Goal: Task Accomplishment & Management: Manage account settings

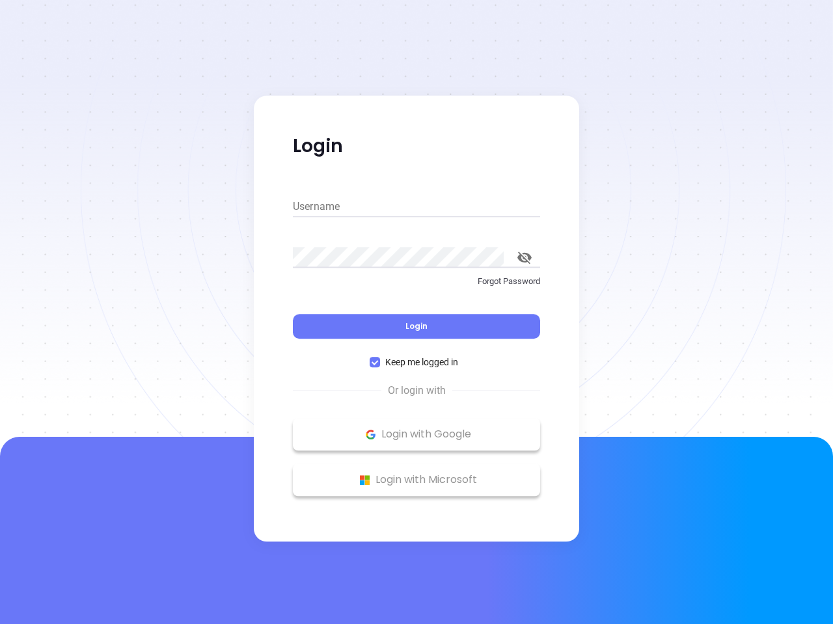
click at [416, 312] on div "Login" at bounding box center [416, 319] width 247 height 40
click at [416, 207] on input "Username" at bounding box center [416, 206] width 247 height 21
click at [524, 258] on icon "toggle password visibility" at bounding box center [524, 258] width 14 height 12
click at [416, 327] on span "Login" at bounding box center [416, 326] width 22 height 11
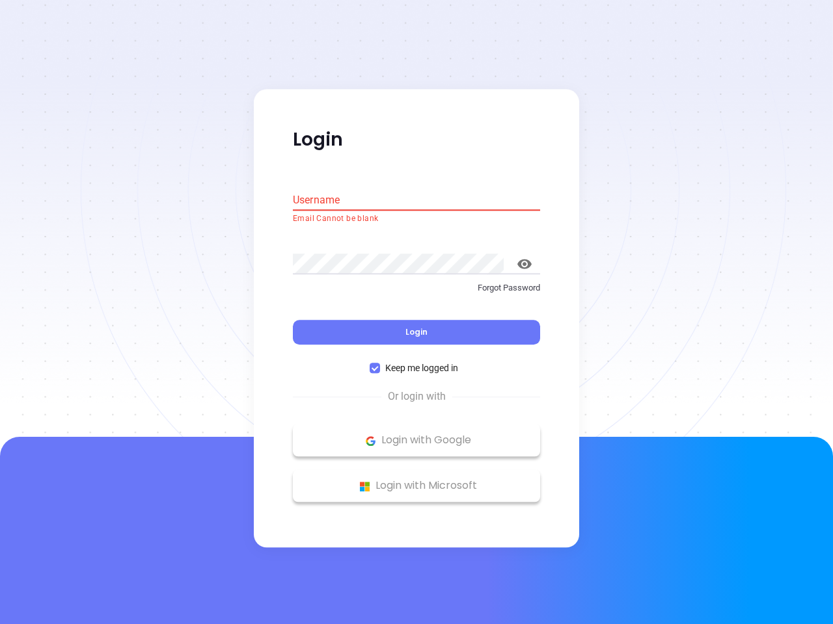
click at [416, 362] on span "Keep me logged in" at bounding box center [421, 369] width 83 height 14
click at [380, 364] on input "Keep me logged in" at bounding box center [374, 369] width 10 height 10
checkbox input "false"
click at [416, 435] on p "Login with Google" at bounding box center [416, 441] width 234 height 20
click at [416, 480] on p "Login with Microsoft" at bounding box center [416, 487] width 234 height 20
